Goal: Task Accomplishment & Management: Manage account settings

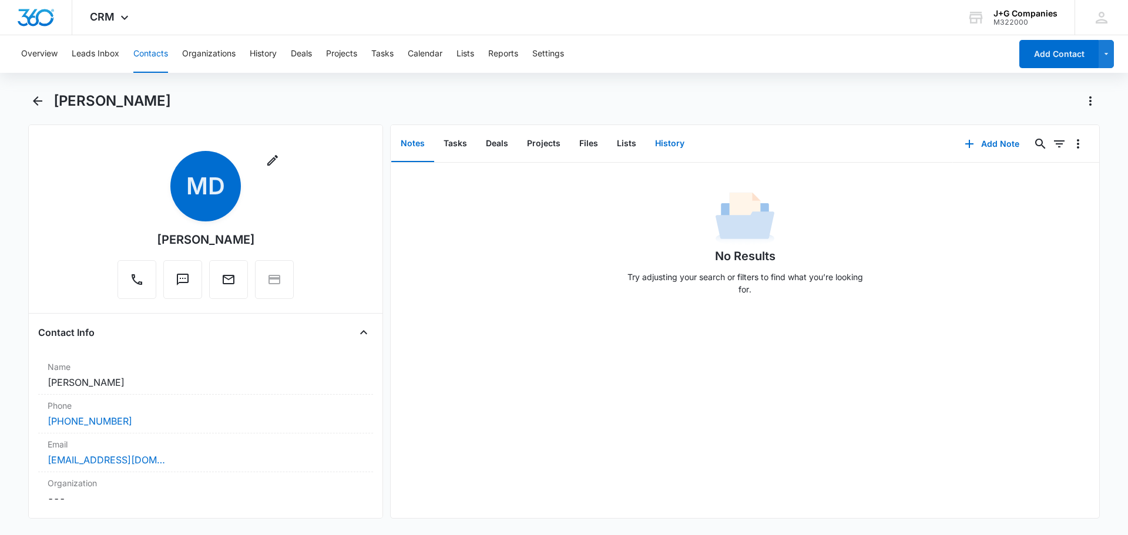
click at [666, 144] on button "History" at bounding box center [670, 144] width 48 height 36
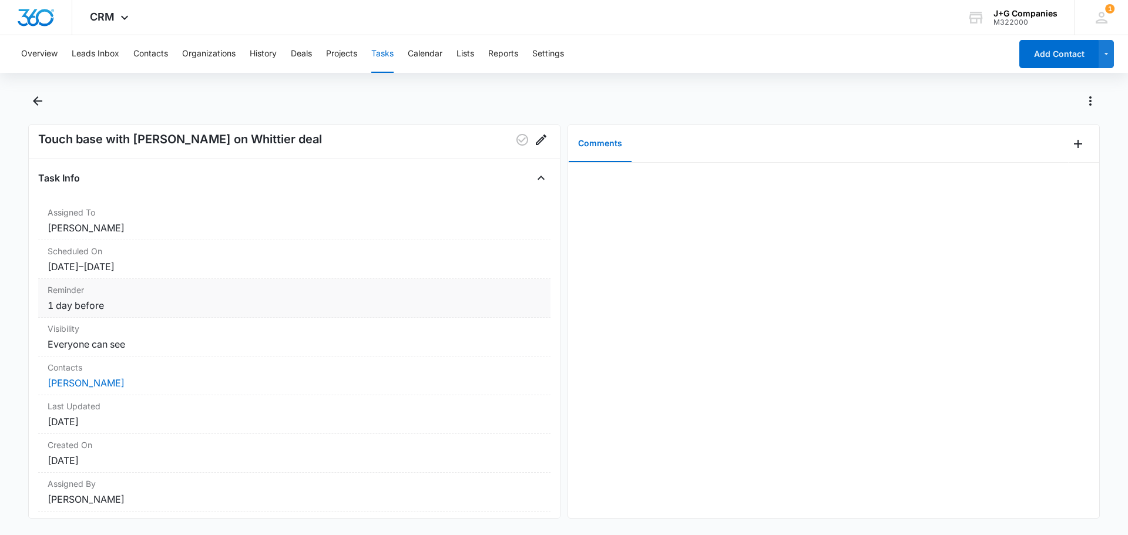
scroll to position [56, 0]
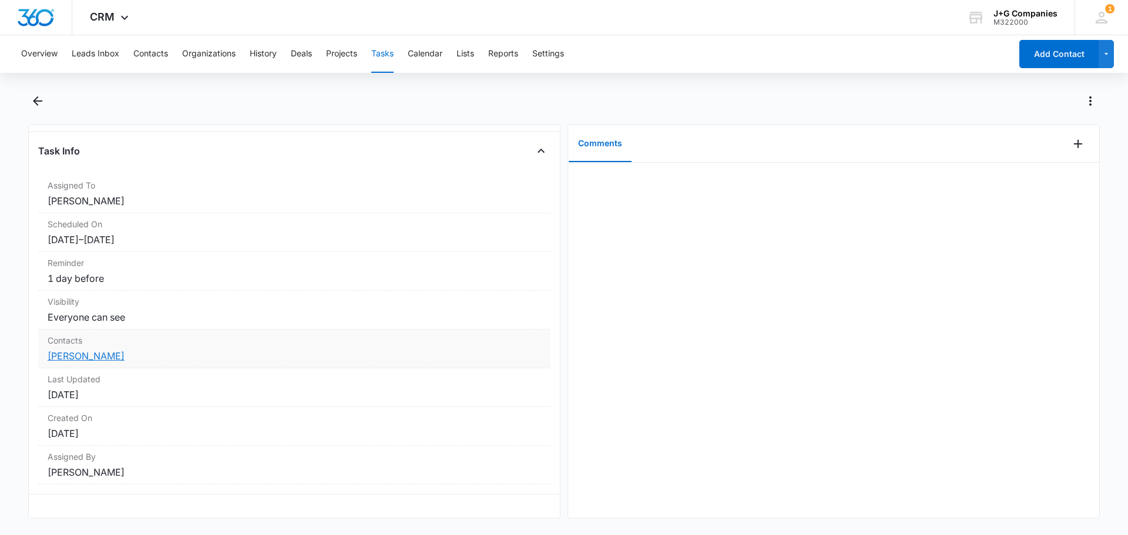
click at [75, 350] on link "Christine Reimer" at bounding box center [86, 356] width 77 height 12
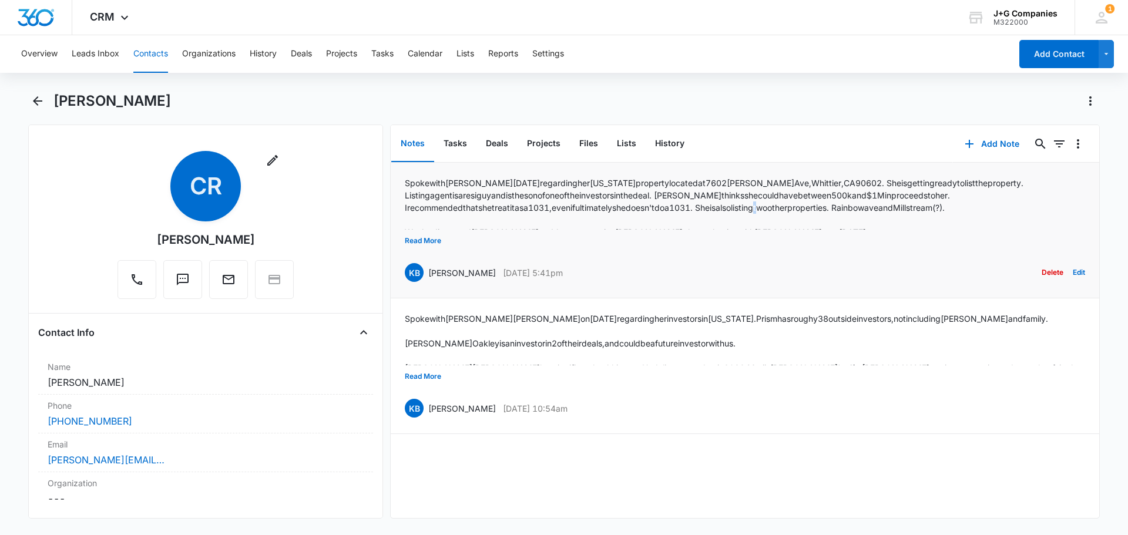
drag, startPoint x: 676, startPoint y: 210, endPoint x: 637, endPoint y: 207, distance: 39.4
click at [636, 207] on p "Spoke with Chris today regarding her California property located at 7602 Picker…" at bounding box center [745, 195] width 680 height 37
click at [450, 140] on button "Tasks" at bounding box center [455, 144] width 42 height 36
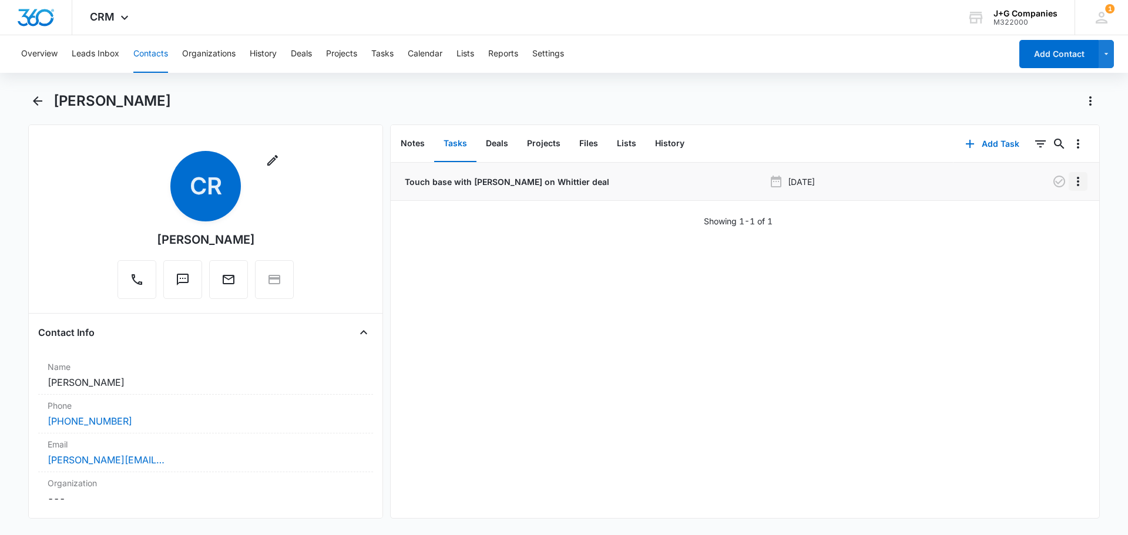
click at [1072, 180] on icon "Overflow Menu" at bounding box center [1078, 182] width 14 height 14
click at [1052, 183] on icon "button" at bounding box center [1059, 182] width 14 height 14
click at [411, 137] on button "Notes" at bounding box center [412, 144] width 43 height 36
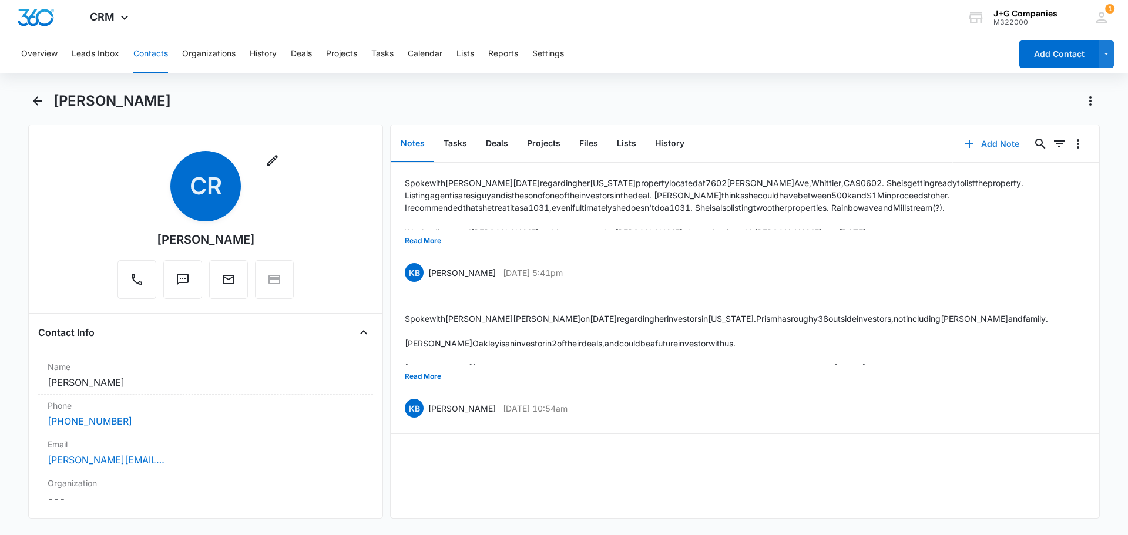
click at [1004, 142] on button "Add Note" at bounding box center [992, 144] width 78 height 28
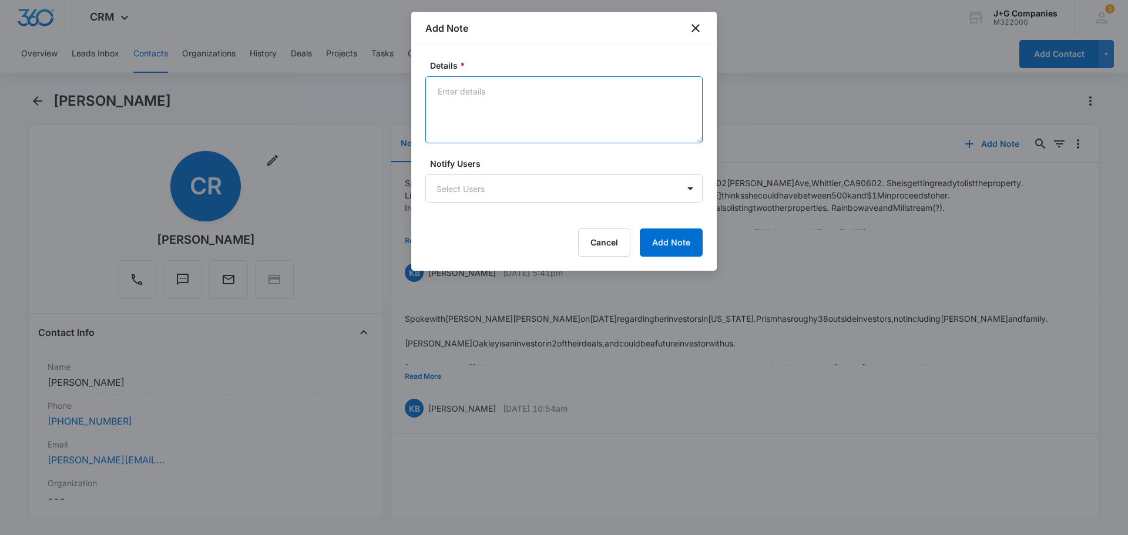
click at [574, 98] on textarea "Details *" at bounding box center [563, 109] width 277 height 67
click at [616, 88] on textarea "Whittier property is being marketed and Chris is hopefull it will close by EOY2…" at bounding box center [563, 109] width 277 height 67
click at [641, 92] on textarea "Whittier property is being marketed and Chris is hopefull it will close by EOY2…" at bounding box center [563, 109] width 277 height 67
type textarea "Whittier property is being marketed and Chris is hopeful it will close by EOY20…"
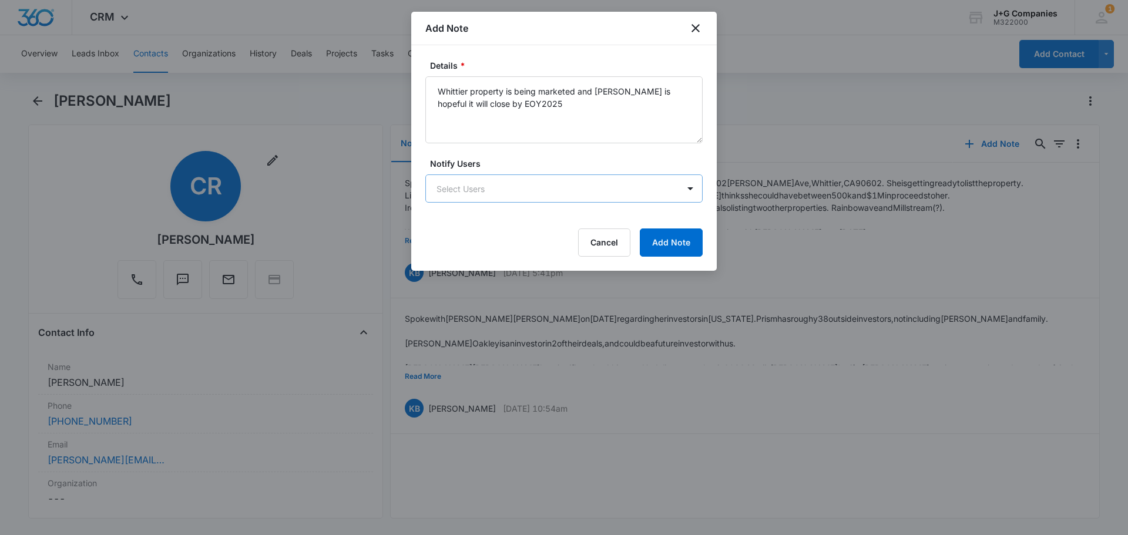
click at [591, 189] on body "CRM Apps Reputation Forms CRM Email Social Content Intelligence Files Brand Set…" at bounding box center [564, 267] width 1128 height 535
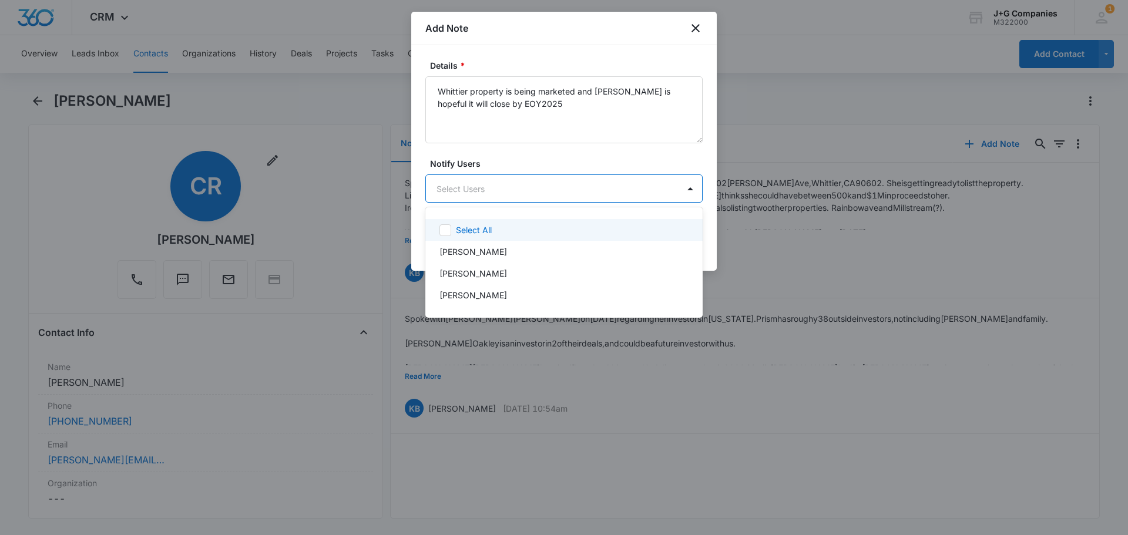
click at [625, 149] on div at bounding box center [564, 267] width 1128 height 535
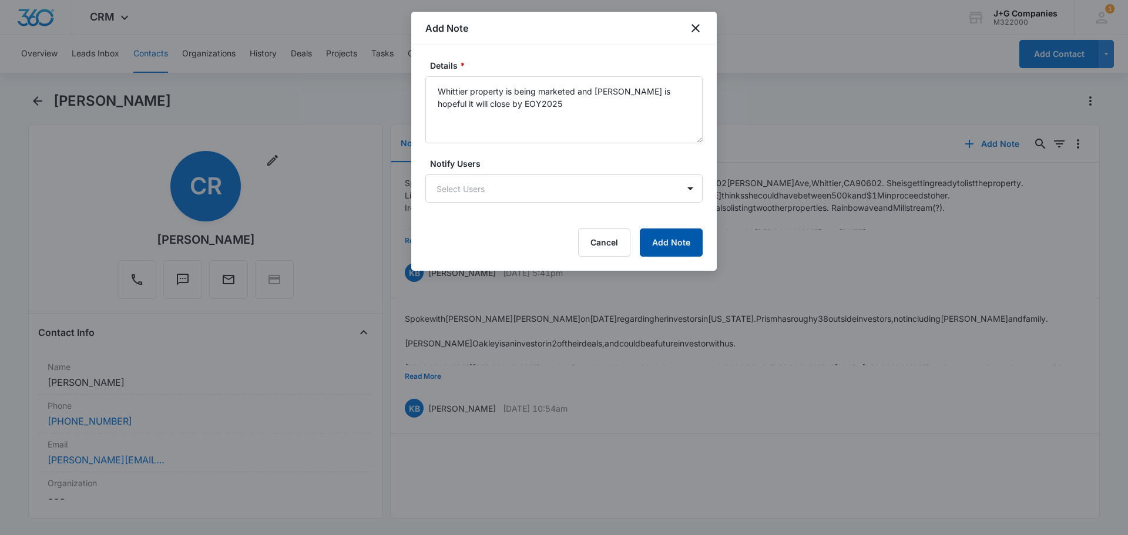
click at [678, 237] on button "Add Note" at bounding box center [671, 243] width 63 height 28
